Goal: Find specific page/section: Find specific page/section

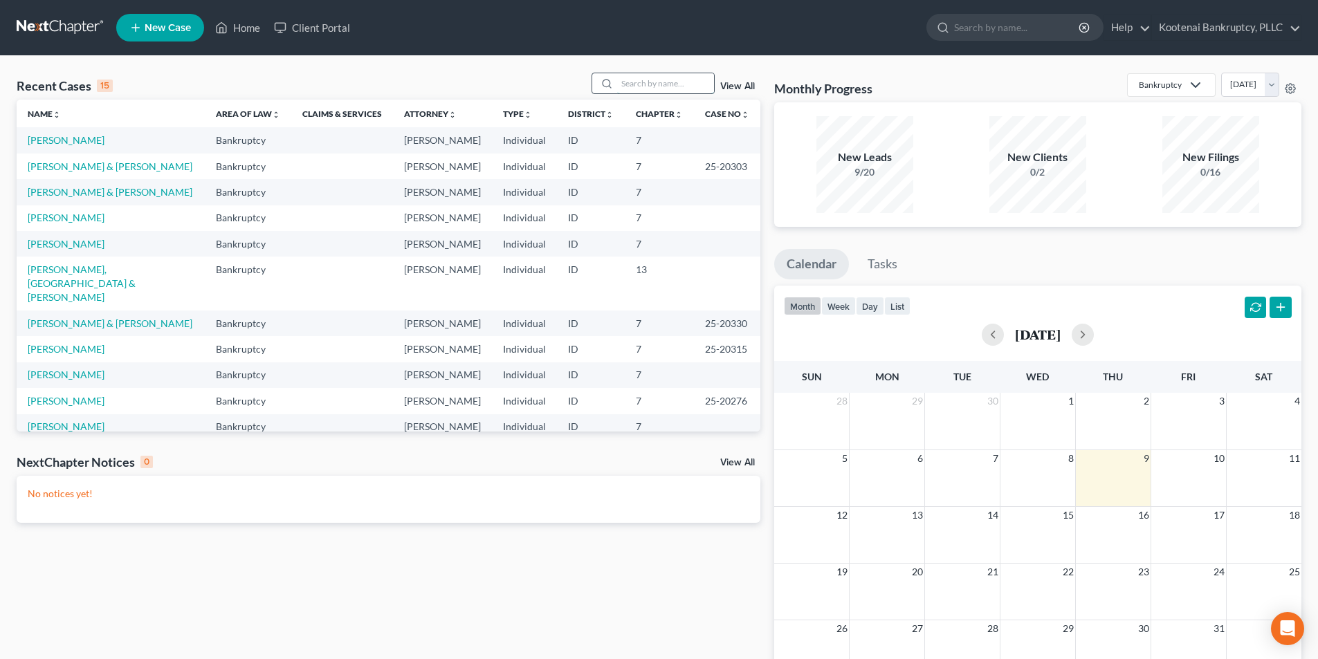
click at [663, 89] on input "search" at bounding box center [665, 83] width 97 height 20
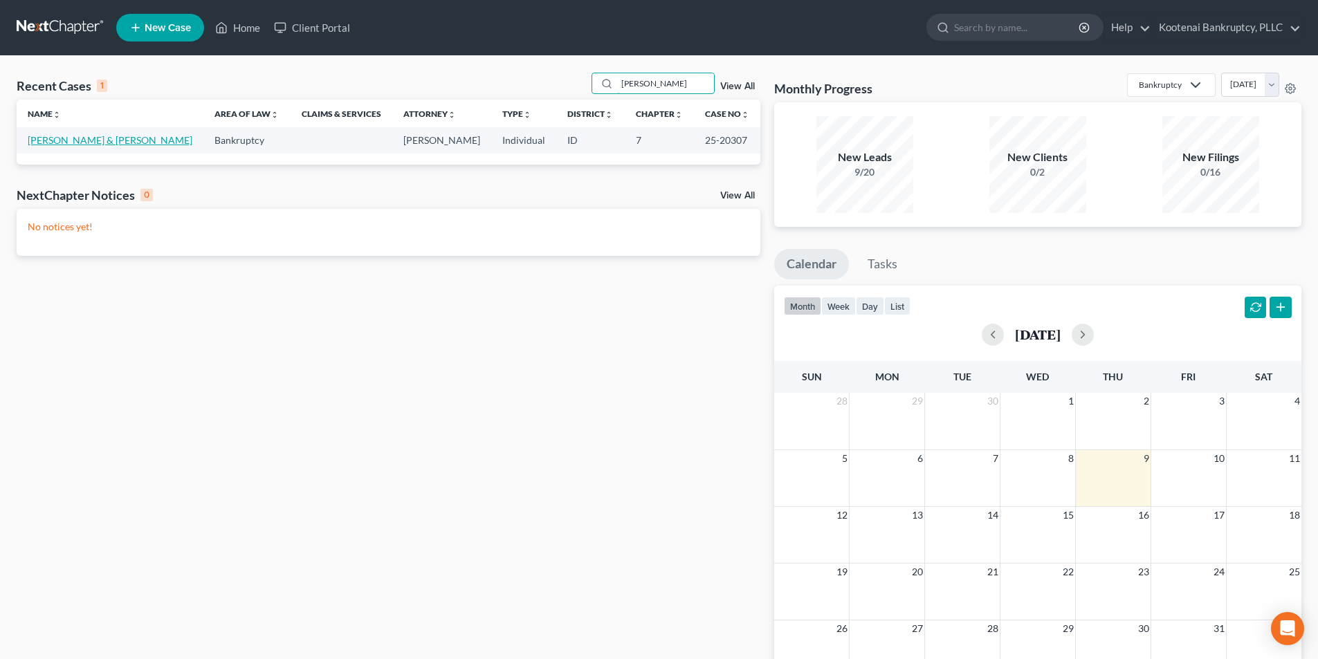
type input "[PERSON_NAME]"
click at [105, 136] on link "[PERSON_NAME] & [PERSON_NAME]" at bounding box center [110, 140] width 165 height 12
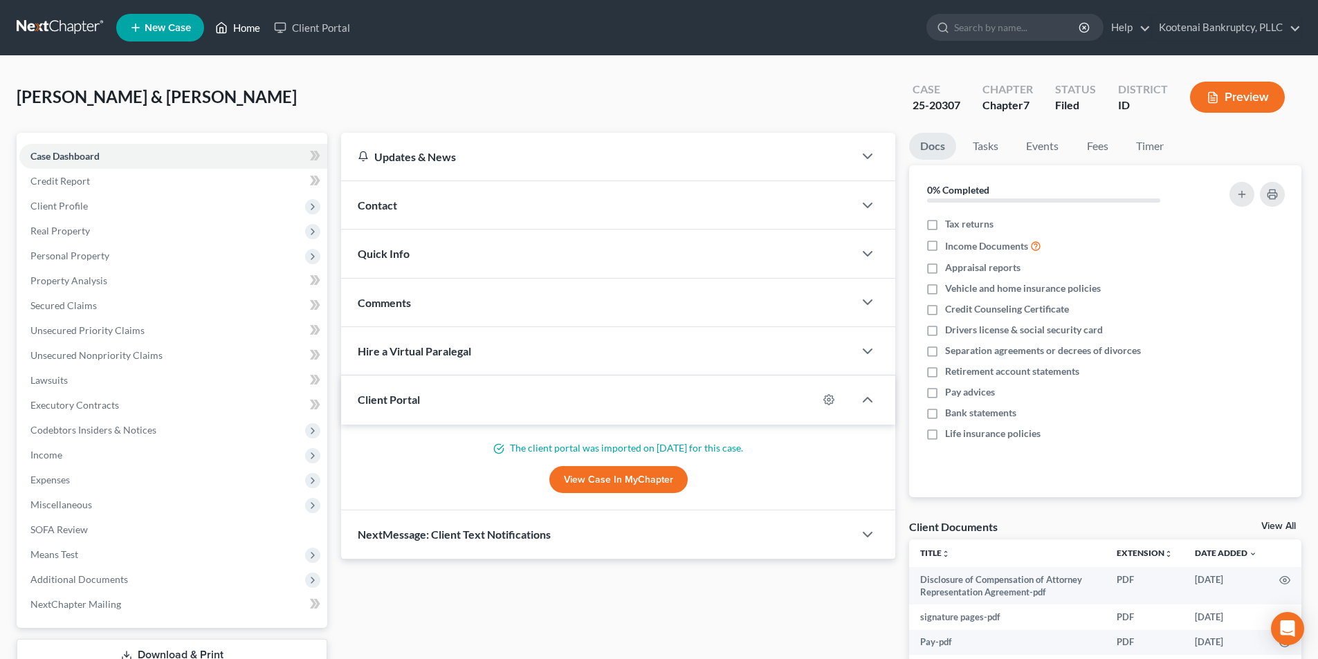
click at [228, 38] on link "Home" at bounding box center [237, 27] width 59 height 25
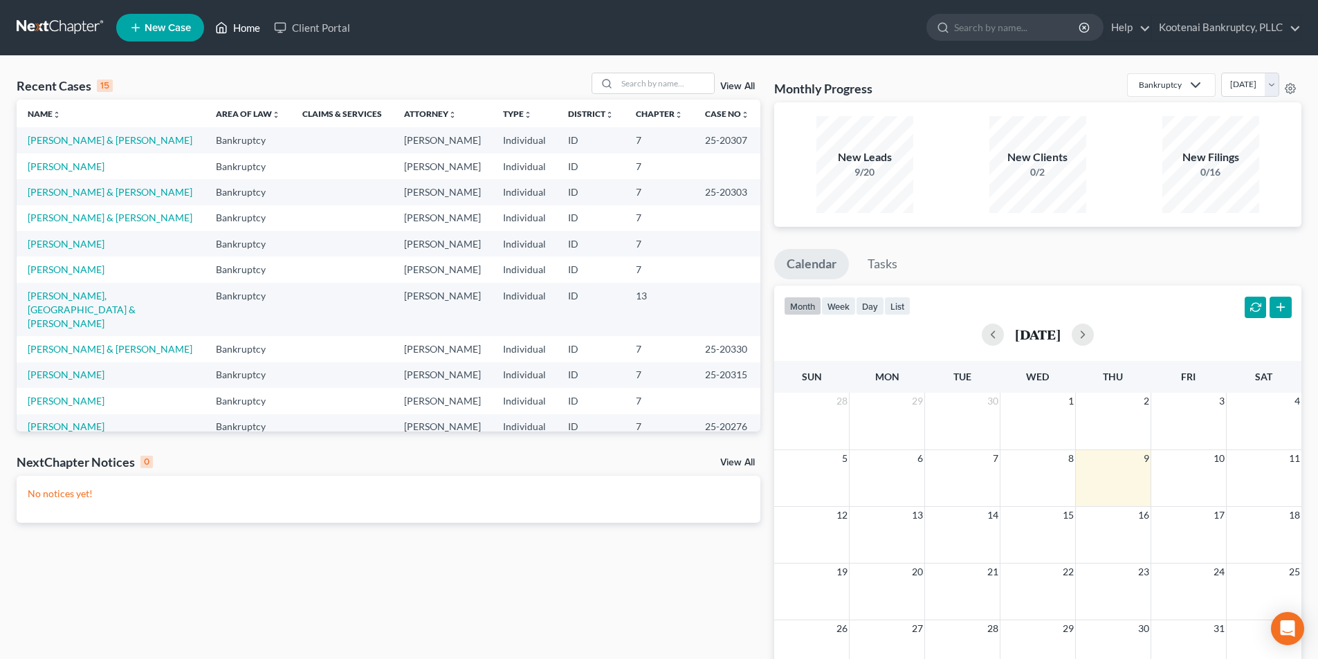
click at [228, 38] on link "Home" at bounding box center [237, 27] width 59 height 25
